Goal: Find specific page/section: Find specific page/section

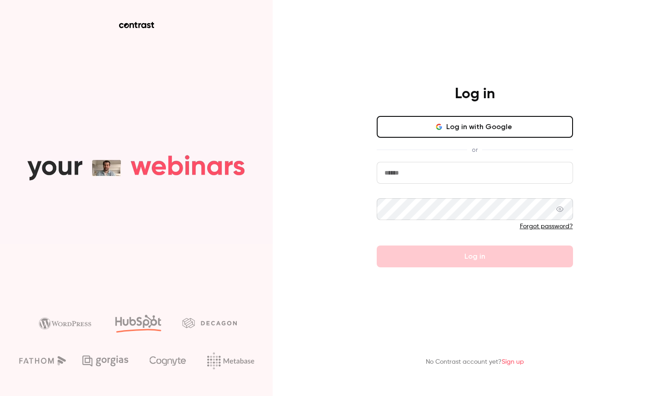
type input "********"
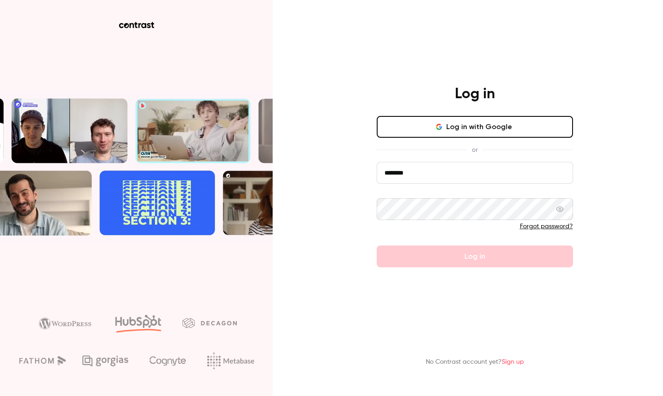
click at [443, 129] on icon "button" at bounding box center [438, 126] width 7 height 7
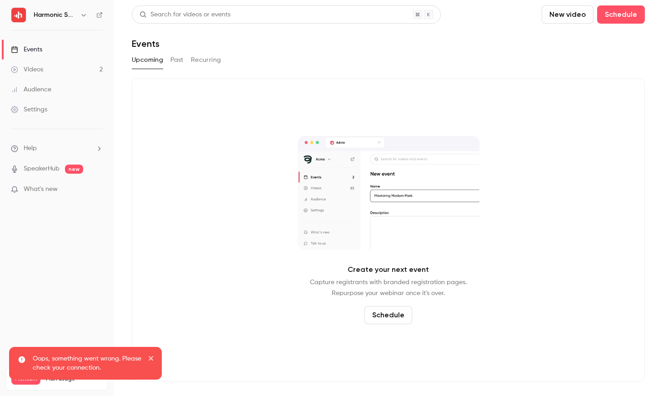
click at [41, 22] on div "Harmonic Security" at bounding box center [57, 14] width 92 height 15
